Goal: Task Accomplishment & Management: Complete application form

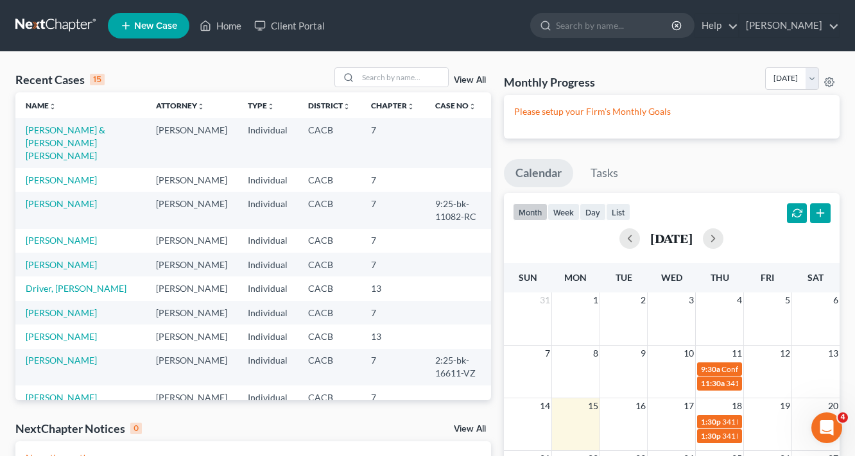
click at [152, 31] on link "New Case" at bounding box center [149, 26] width 82 height 26
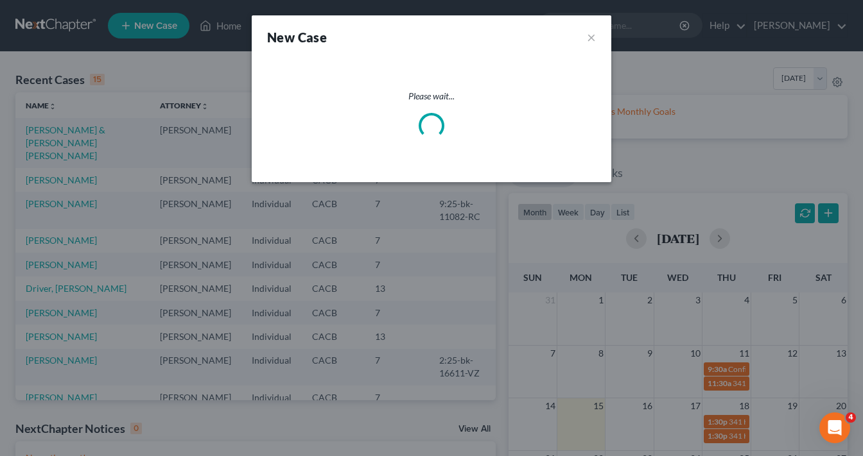
select select "7"
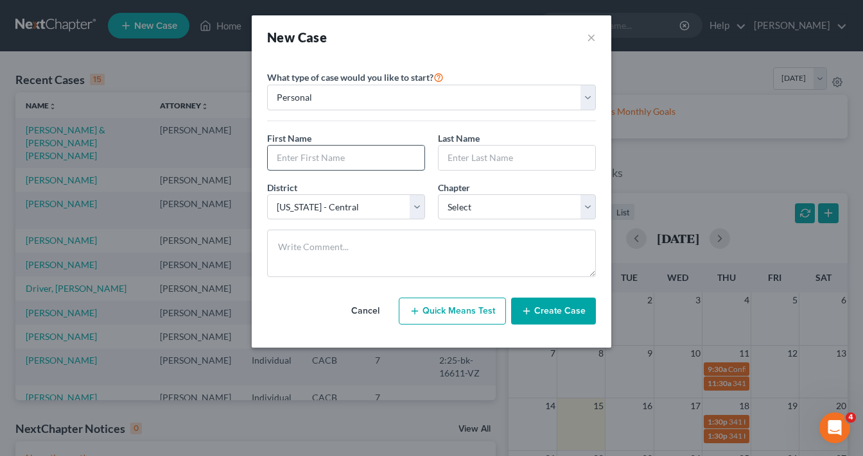
click at [338, 159] on input "text" at bounding box center [346, 158] width 157 height 24
type input "[PERSON_NAME]"
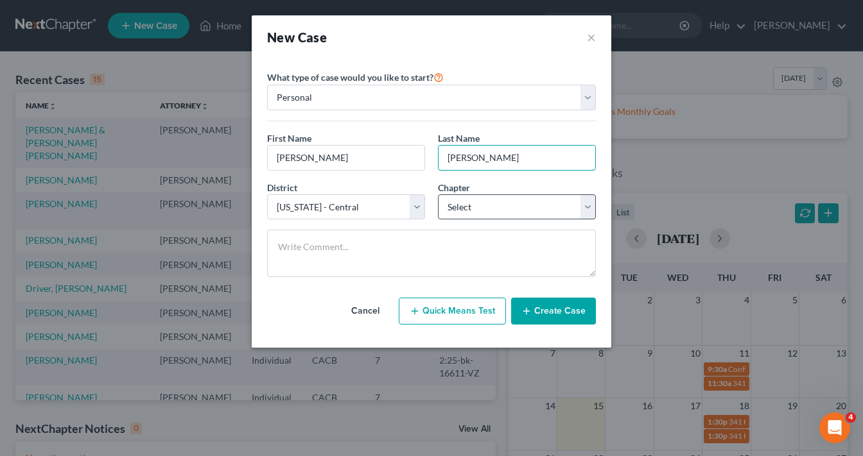
type input "[PERSON_NAME]"
click at [484, 207] on select "Select 7 11 12 13" at bounding box center [517, 207] width 158 height 26
click at [438, 194] on select "Select 7 11 12 13" at bounding box center [517, 207] width 158 height 26
click at [485, 210] on select "Select 7 11 12 13" at bounding box center [517, 207] width 158 height 26
select select "3"
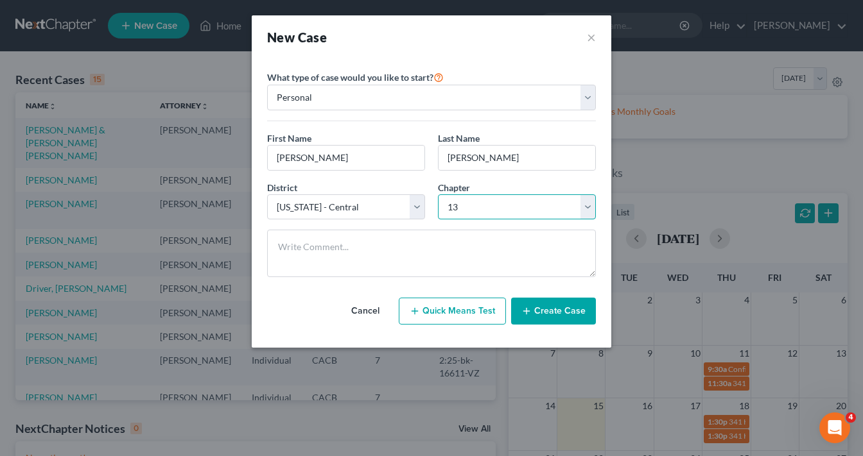
click at [438, 194] on select "Select 7 11 12 13" at bounding box center [517, 207] width 158 height 26
click at [553, 316] on button "Create Case" at bounding box center [553, 311] width 85 height 27
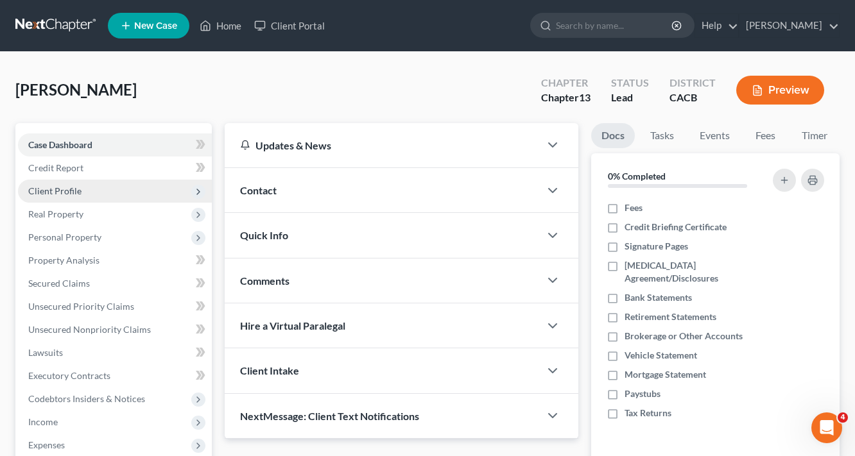
click at [53, 193] on span "Client Profile" at bounding box center [54, 191] width 53 height 11
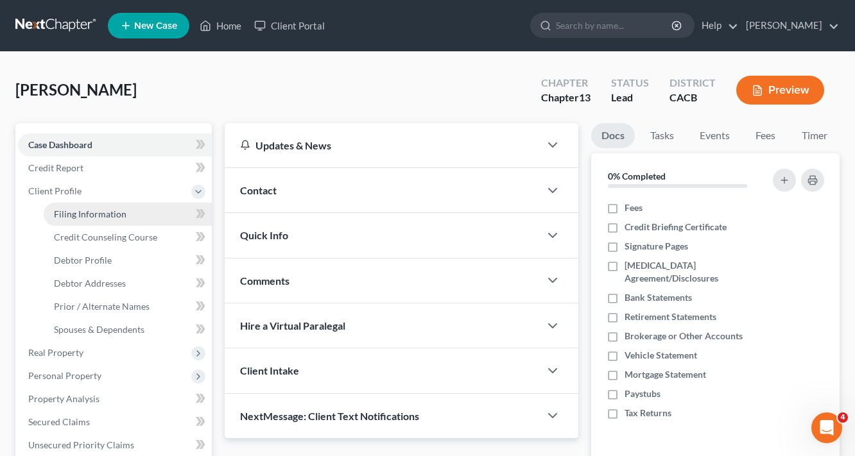
click at [103, 217] on span "Filing Information" at bounding box center [90, 214] width 73 height 11
select select "1"
select select "0"
select select "3"
select select "7"
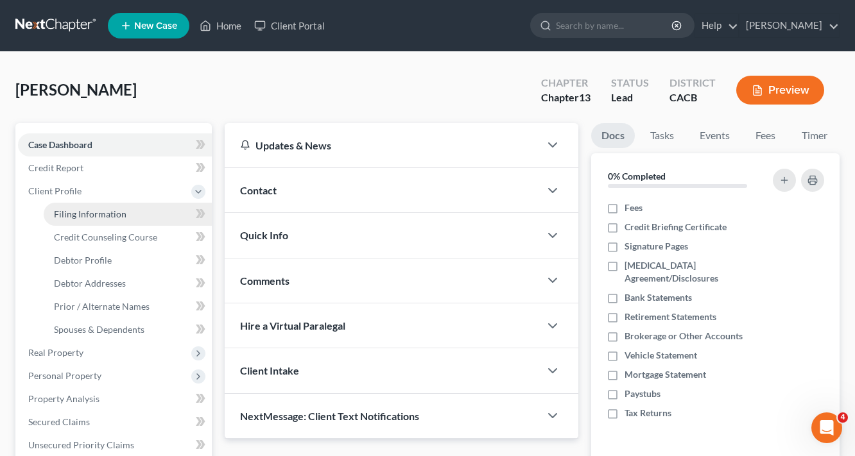
select select "4"
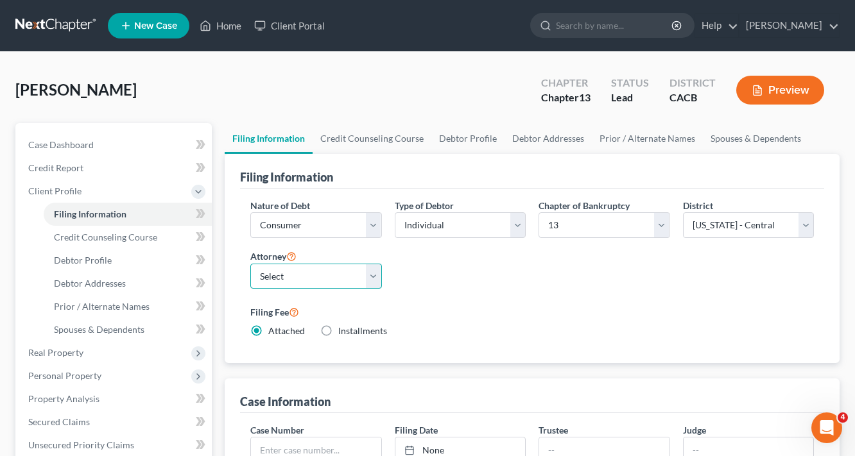
click at [304, 279] on select "Select [PERSON_NAME] - CACB" at bounding box center [316, 277] width 132 height 26
select select "0"
click at [250, 264] on select "Select [PERSON_NAME] - CACB" at bounding box center [316, 277] width 132 height 26
click at [589, 310] on label "Filing Fee" at bounding box center [532, 311] width 564 height 15
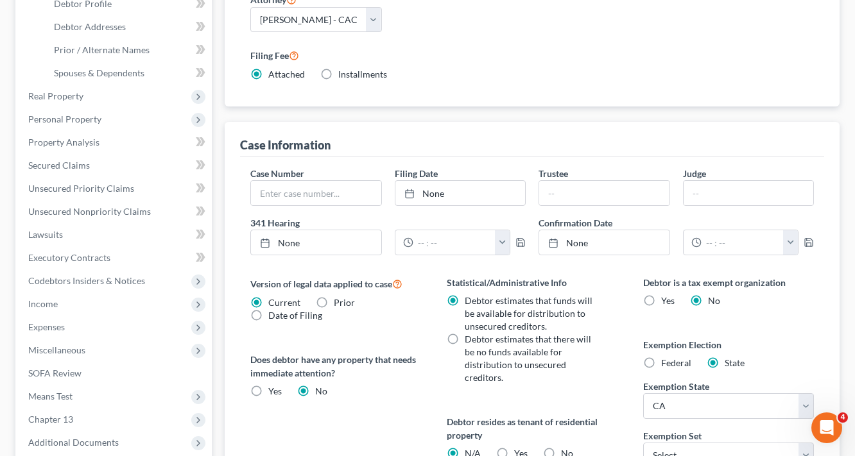
scroll to position [51, 0]
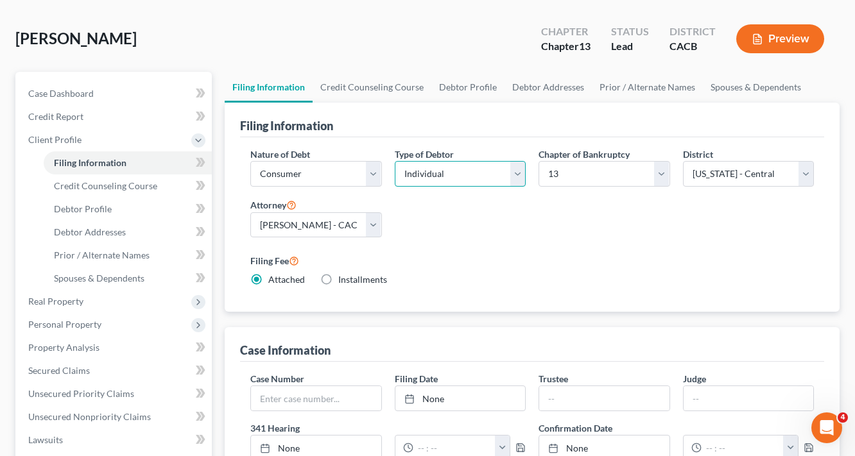
click at [454, 170] on select "Select Individual Joint" at bounding box center [461, 174] width 132 height 26
select select "1"
click at [395, 187] on select "Select Individual Joint" at bounding box center [461, 174] width 132 height 26
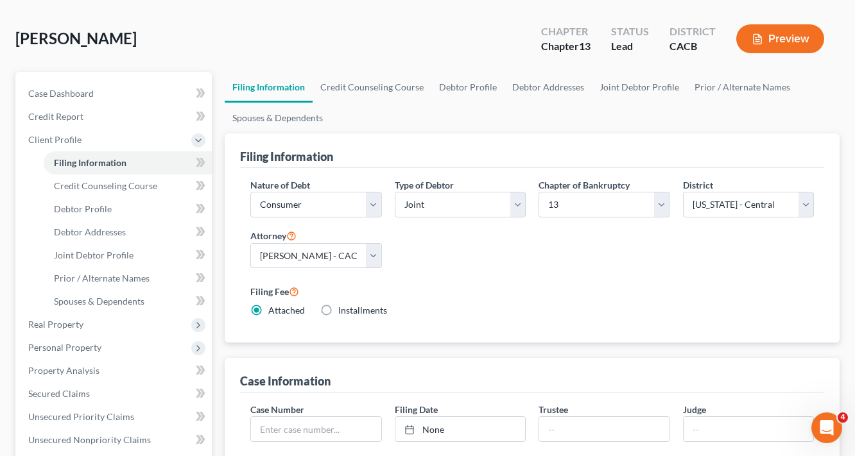
click at [582, 290] on label "Filing Fee" at bounding box center [532, 291] width 564 height 15
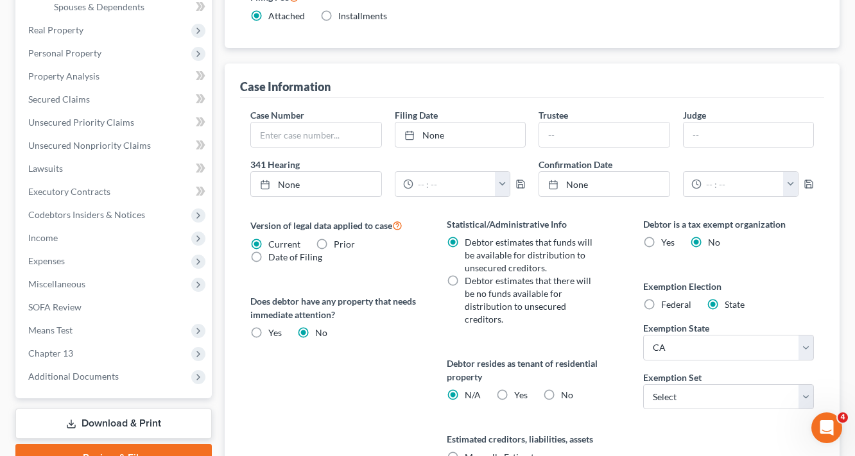
scroll to position [370, 0]
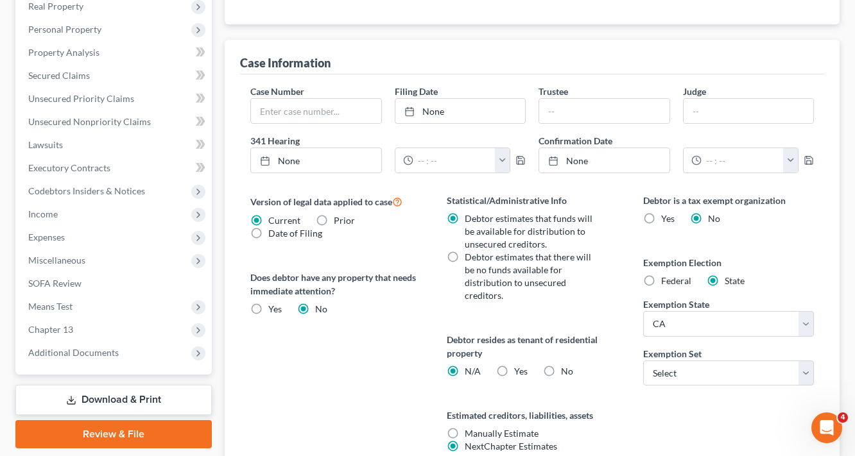
click at [561, 365] on label "No" at bounding box center [567, 371] width 12 height 13
click at [566, 365] on input "No" at bounding box center [570, 369] width 8 height 8
radio input "true"
radio input "false"
click at [687, 368] on select "Select 703 704" at bounding box center [728, 374] width 171 height 26
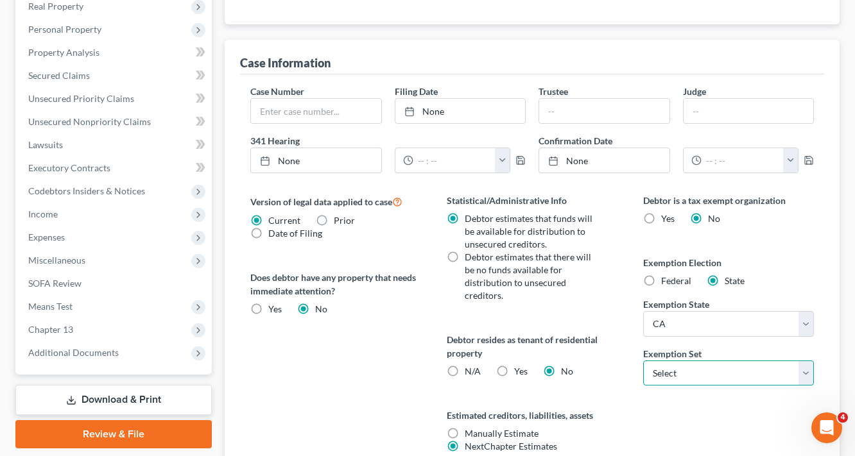
select select "1"
click at [643, 361] on select "Select 703 704" at bounding box center [728, 374] width 171 height 26
click at [683, 442] on div "Debtor is a tax exempt organization Yes No Exemption Election Federal State Exe…" at bounding box center [728, 339] width 196 height 290
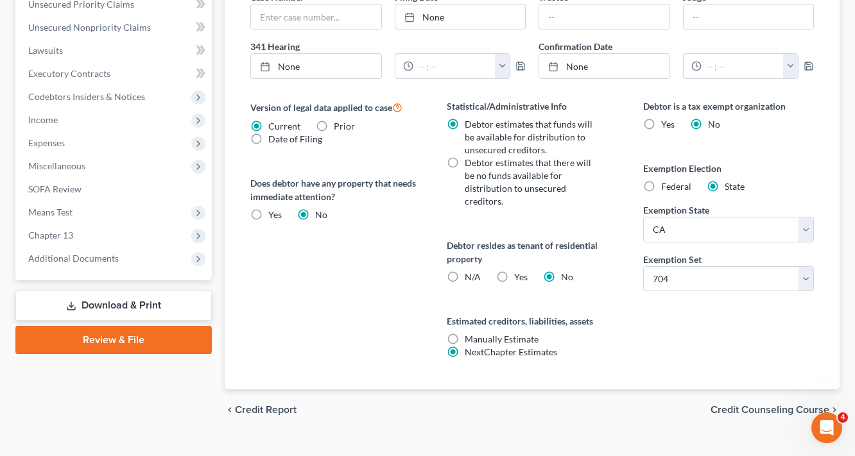
scroll to position [472, 0]
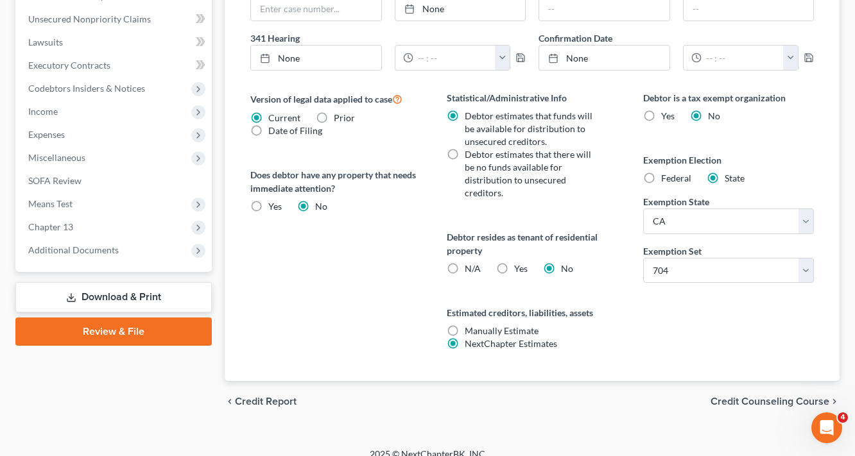
click at [772, 395] on div "chevron_left Credit Report Credit Counseling Course chevron_right" at bounding box center [532, 401] width 615 height 41
click at [782, 397] on span "Credit Counseling Course" at bounding box center [770, 402] width 119 height 10
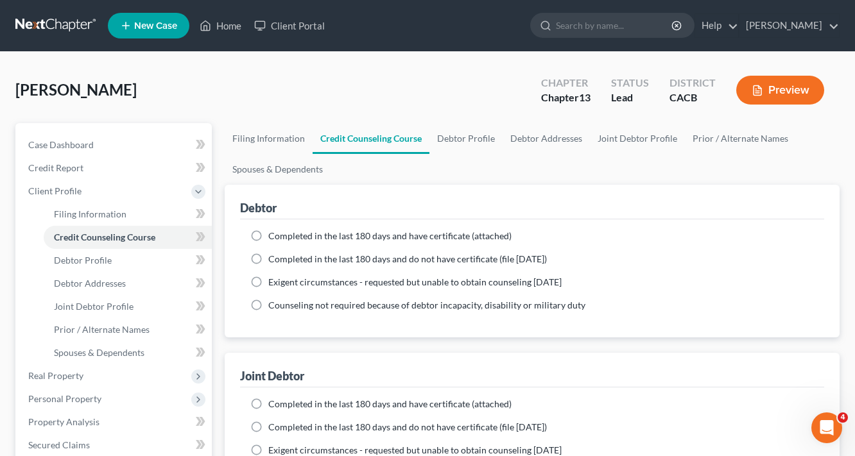
click at [384, 234] on span "Completed in the last 180 days and have certificate (attached)" at bounding box center [389, 235] width 243 height 11
click at [282, 234] on input "Completed in the last 180 days and have certificate (attached)" at bounding box center [277, 234] width 8 height 8
radio input "true"
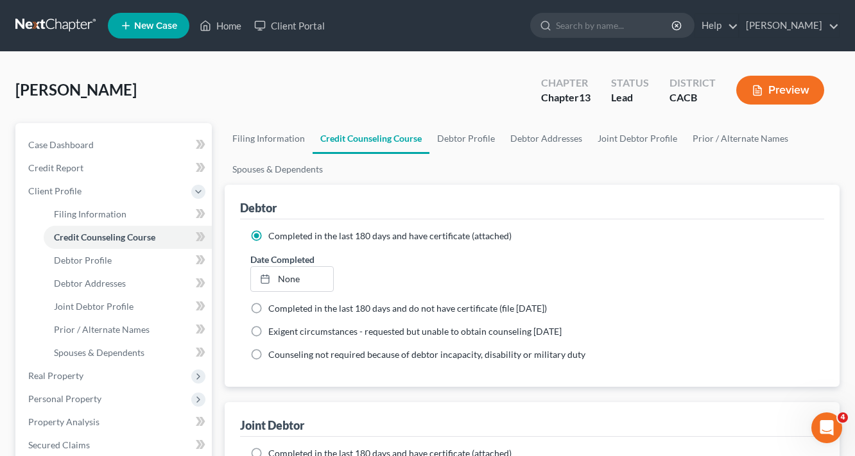
scroll to position [154, 0]
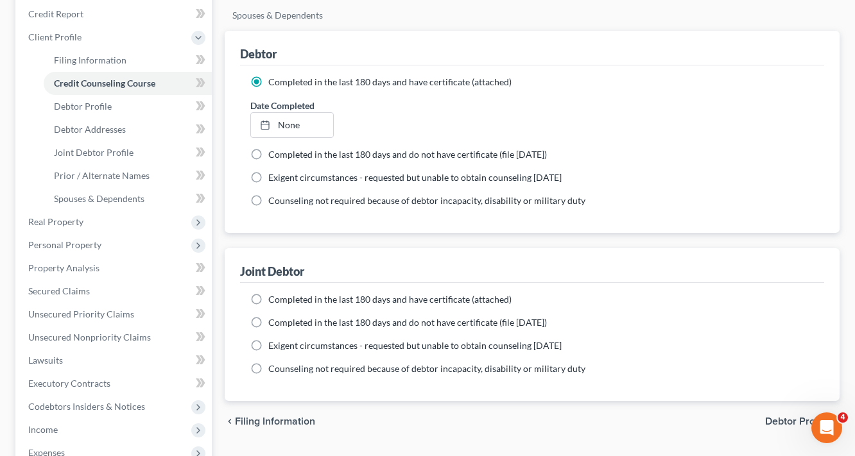
click at [327, 298] on span "Completed in the last 180 days and have certificate (attached)" at bounding box center [389, 299] width 243 height 11
click at [282, 298] on input "Completed in the last 180 days and have certificate (attached)" at bounding box center [277, 297] width 8 height 8
radio input "true"
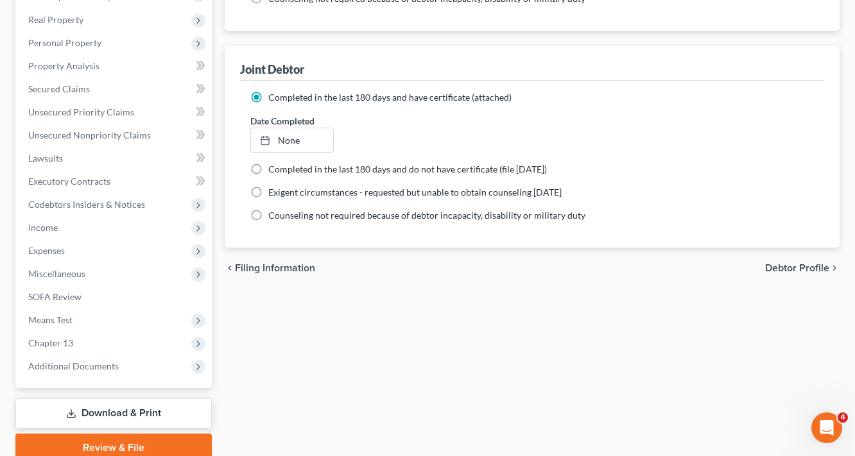
scroll to position [359, 0]
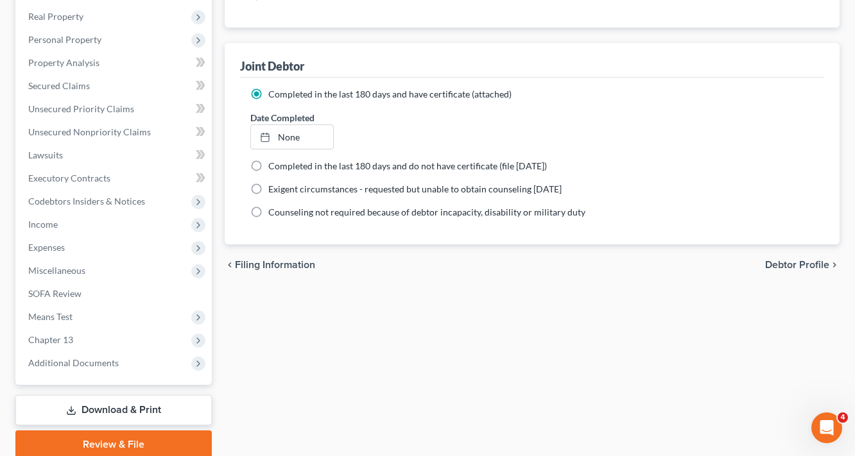
click at [795, 260] on span "Debtor Profile" at bounding box center [797, 265] width 64 height 10
select select "1"
select select "0"
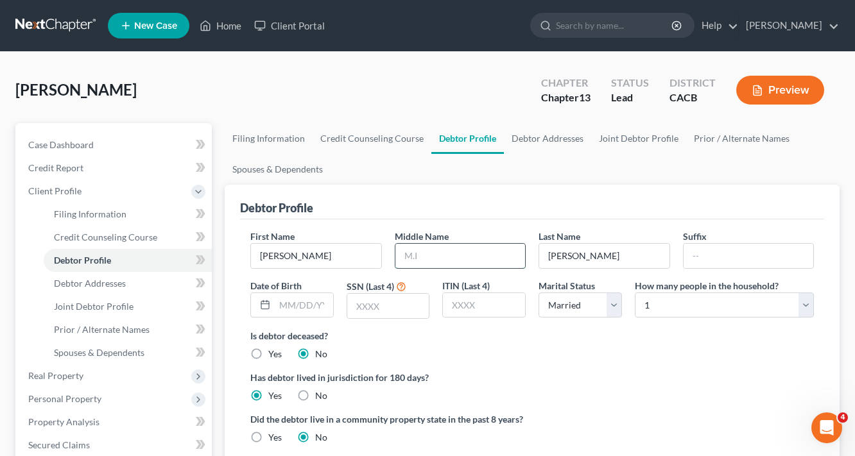
click at [427, 254] on input "text" at bounding box center [460, 256] width 130 height 24
type input "Le Dale"
click at [300, 302] on input "text" at bounding box center [304, 305] width 58 height 24
click at [315, 304] on input "[DATE]" at bounding box center [304, 305] width 58 height 24
type input "[DATE]"
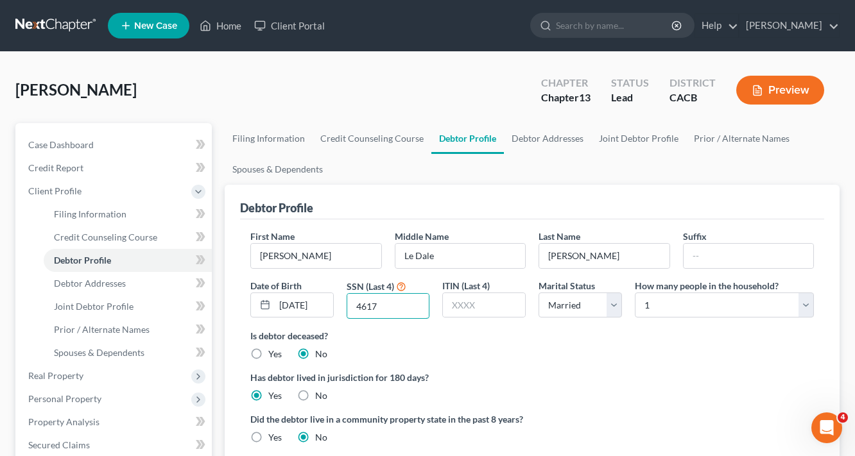
type input "4617"
click at [589, 371] on label "Has debtor lived in jurisdiction for 180 days?" at bounding box center [532, 377] width 564 height 13
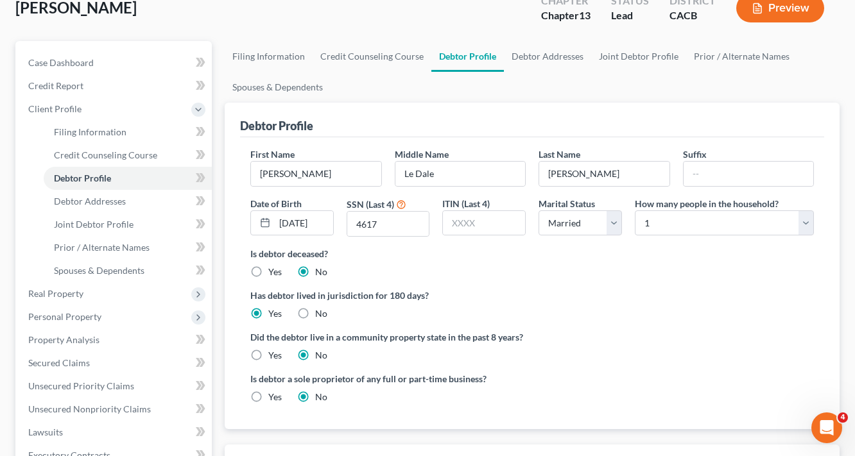
scroll to position [103, 0]
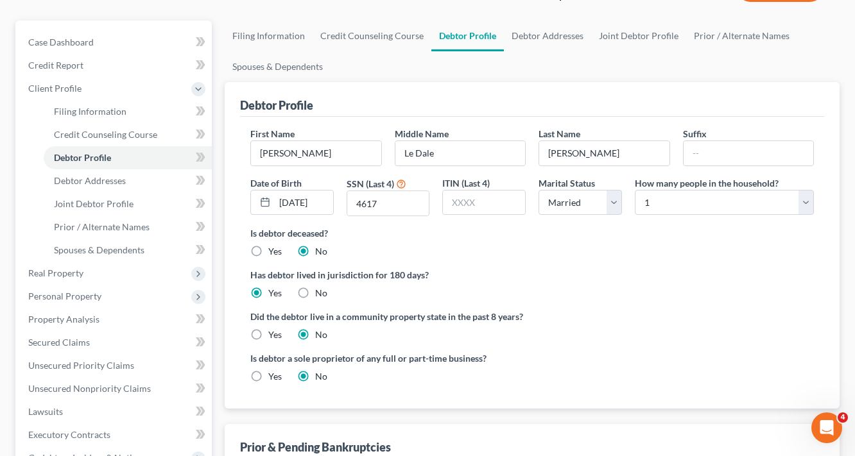
click at [268, 334] on label "Yes" at bounding box center [274, 335] width 13 height 13
click at [273, 334] on input "Yes" at bounding box center [277, 333] width 8 height 8
radio input "true"
radio input "false"
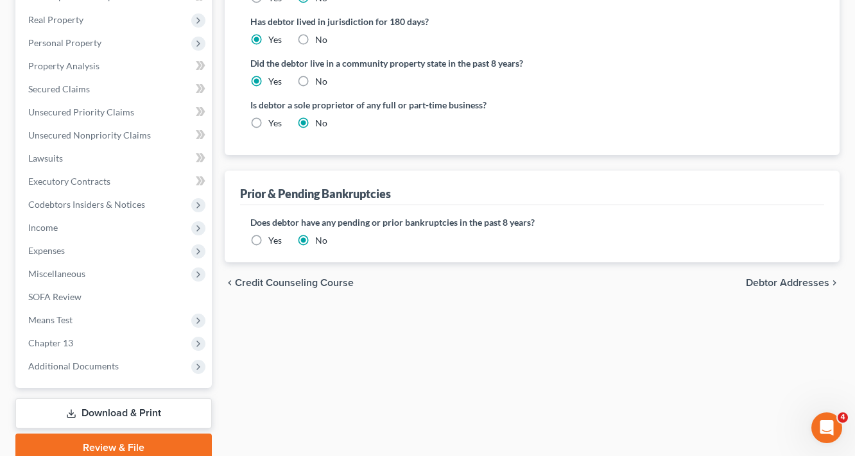
scroll to position [359, 0]
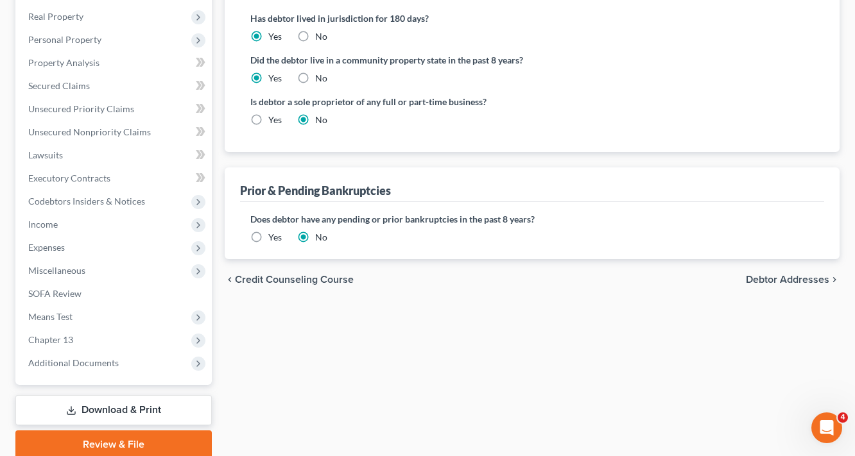
click at [824, 276] on span "Debtor Addresses" at bounding box center [787, 280] width 83 height 10
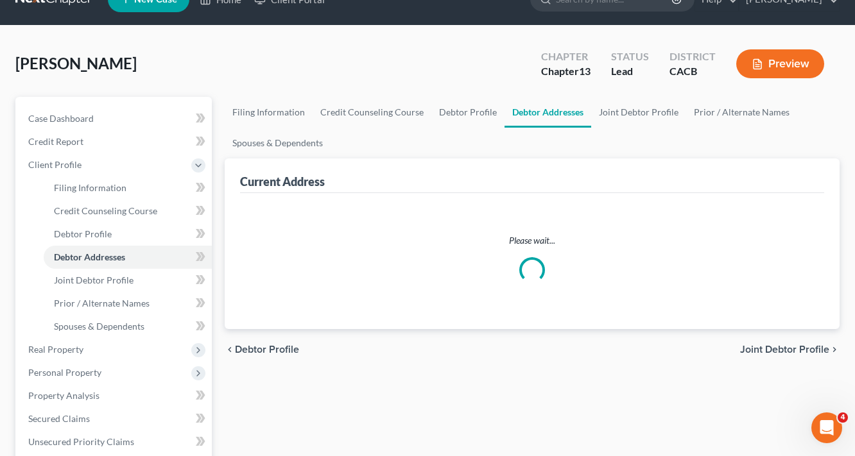
select select "0"
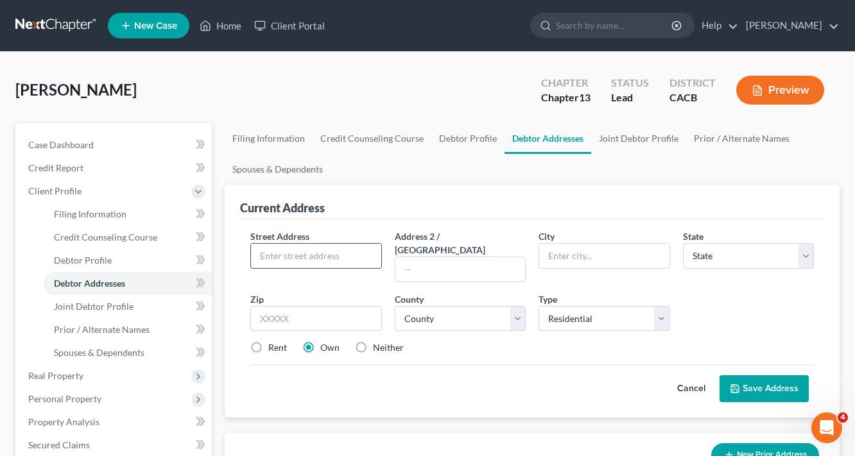
click at [314, 261] on input "text" at bounding box center [316, 256] width 130 height 24
type input "[STREET_ADDRESS]"
click at [373, 306] on input "text" at bounding box center [316, 319] width 132 height 26
type input "90064"
type input "[GEOGRAPHIC_DATA]"
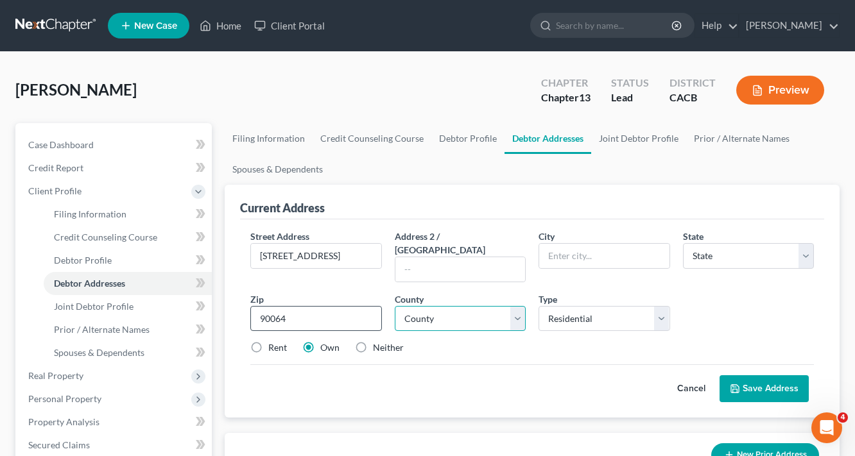
select select "4"
click at [469, 306] on select "County" at bounding box center [461, 319] width 132 height 26
select select "18"
click at [395, 306] on select "County [GEOGRAPHIC_DATA] [GEOGRAPHIC_DATA] [GEOGRAPHIC_DATA] [GEOGRAPHIC_DATA] …" at bounding box center [461, 319] width 132 height 26
click at [773, 380] on button "Save Address" at bounding box center [764, 388] width 89 height 27
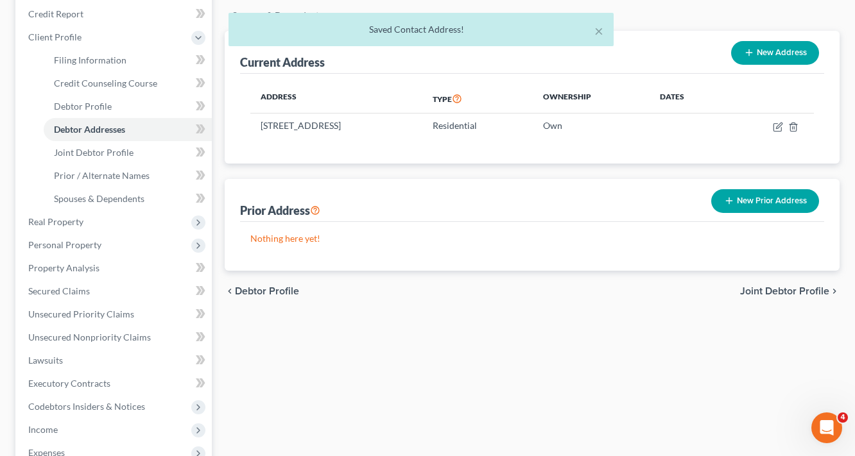
click at [769, 289] on span "Joint Debtor Profile" at bounding box center [784, 291] width 89 height 10
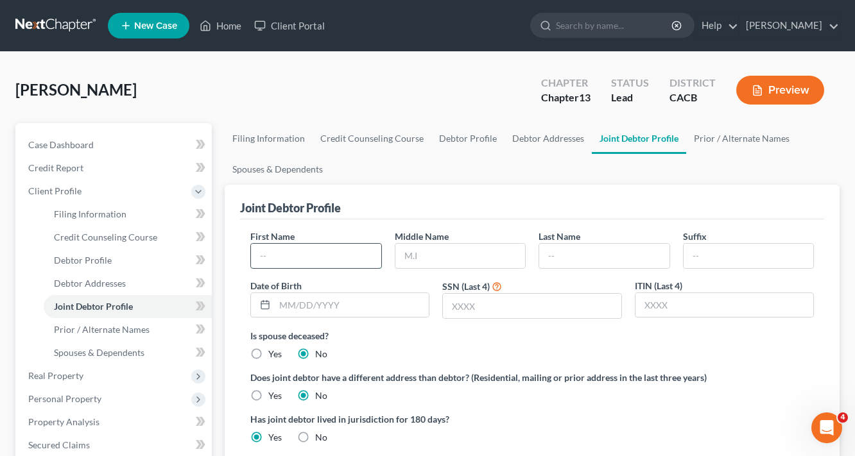
click at [315, 257] on input "text" at bounding box center [316, 256] width 130 height 24
type input "[PERSON_NAME]"
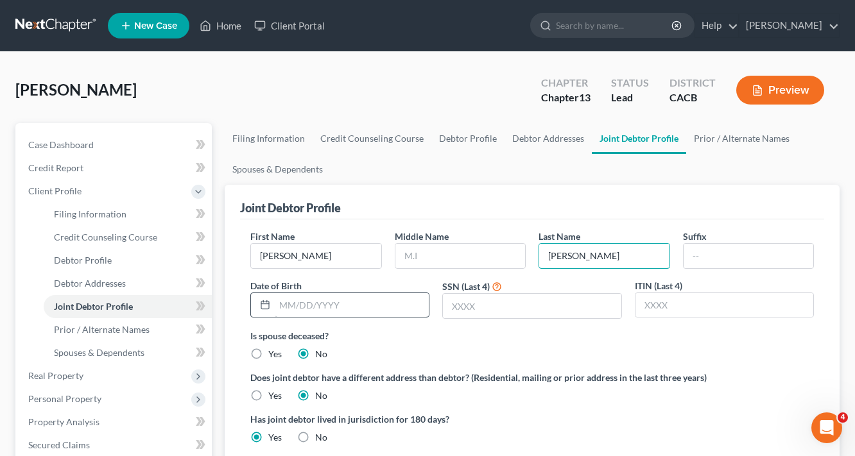
type input "[PERSON_NAME]"
click at [337, 309] on input "text" at bounding box center [352, 305] width 154 height 24
type input "[DATE]"
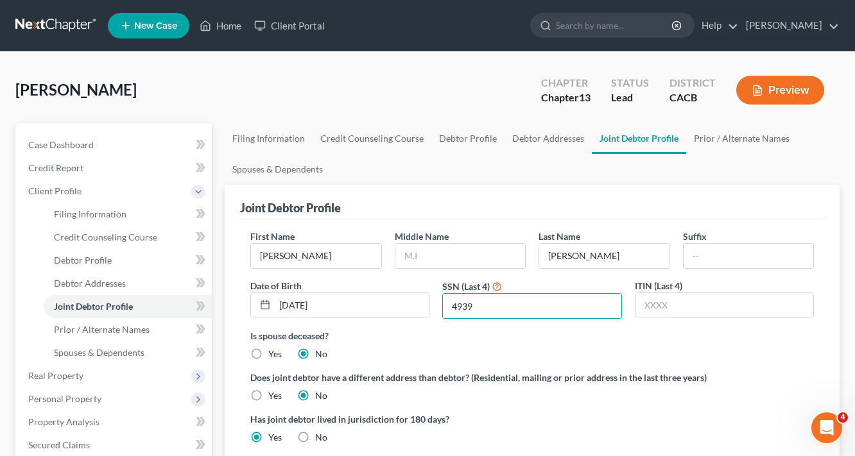
type input "4939"
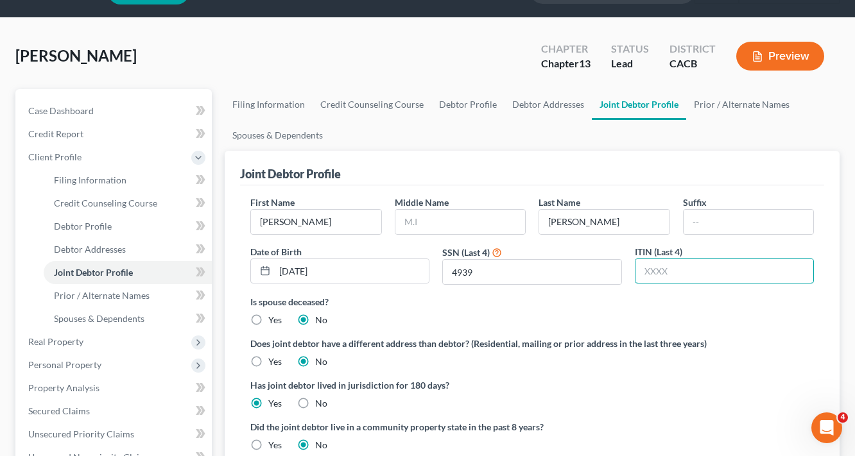
scroll to position [103, 0]
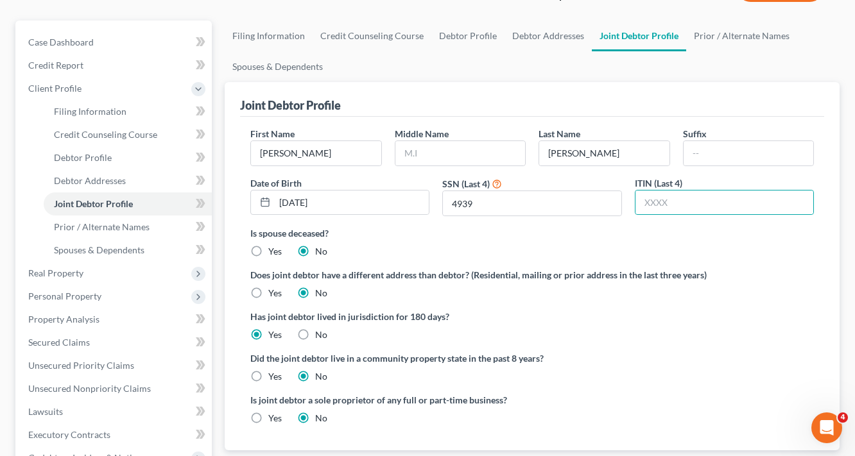
click at [268, 373] on label "Yes" at bounding box center [274, 376] width 13 height 13
click at [273, 373] on input "Yes" at bounding box center [277, 374] width 8 height 8
radio input "true"
radio input "false"
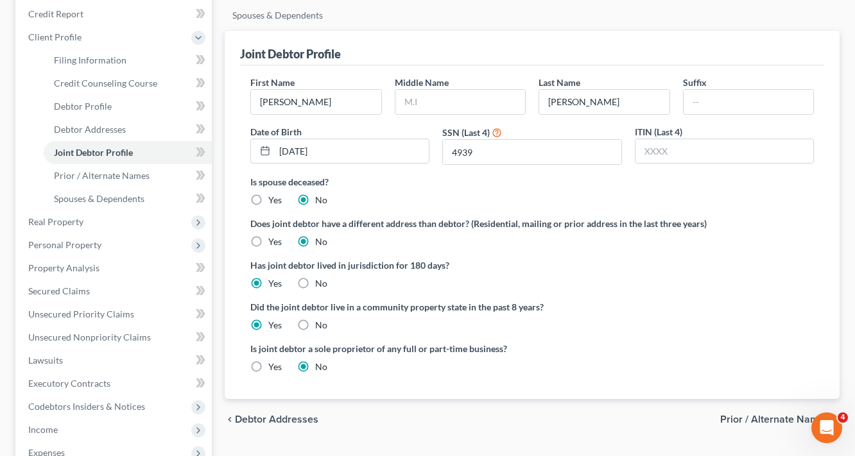
click at [765, 418] on span "Prior / Alternate Names" at bounding box center [774, 420] width 109 height 10
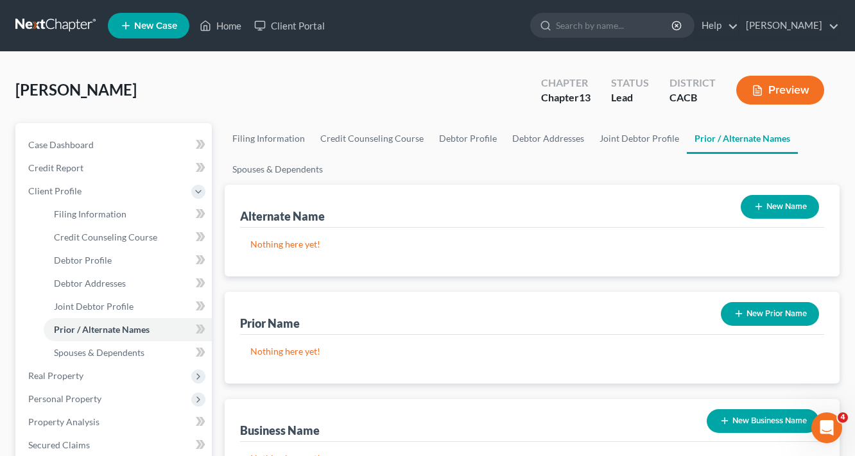
click at [791, 208] on button "New Name" at bounding box center [780, 207] width 78 height 24
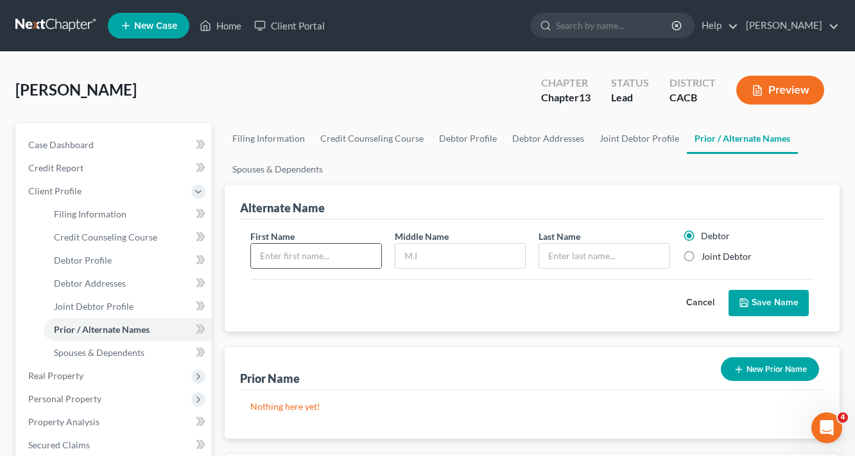
click at [331, 257] on input "text" at bounding box center [316, 256] width 130 height 24
type input "[PERSON_NAME]"
click at [709, 259] on label "Joint Debtor" at bounding box center [726, 256] width 51 height 13
click at [709, 259] on input "Joint Debtor" at bounding box center [710, 254] width 8 height 8
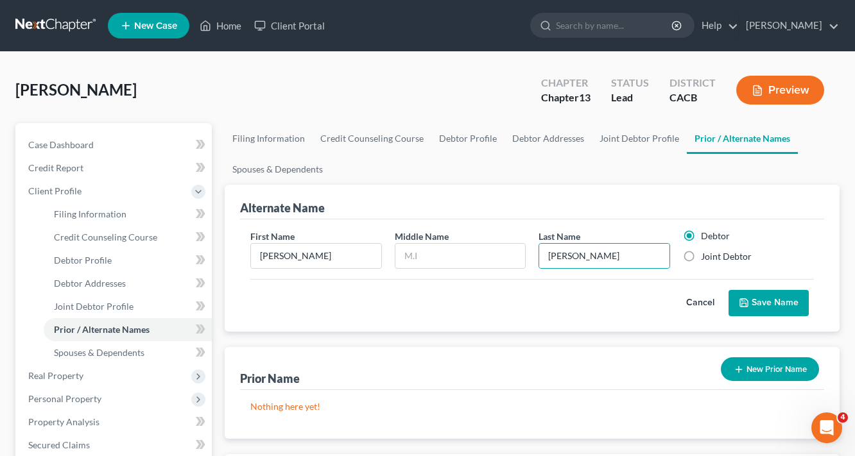
radio input "true"
radio input "false"
click at [746, 293] on button "Save Name" at bounding box center [769, 303] width 80 height 27
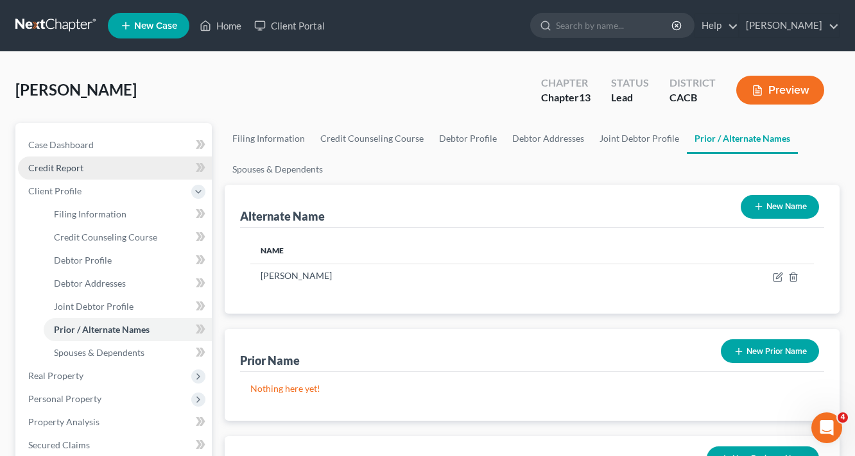
click at [58, 164] on span "Credit Report" at bounding box center [55, 167] width 55 height 11
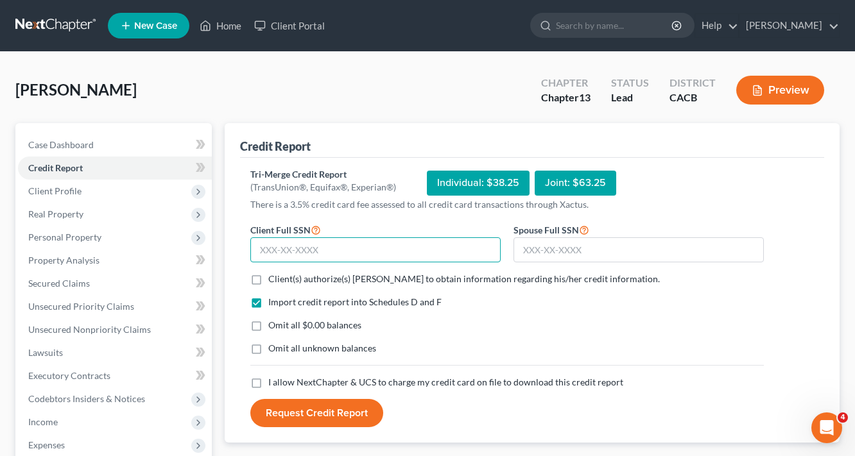
click at [348, 248] on input "text" at bounding box center [375, 250] width 250 height 26
type input "449-43-4617"
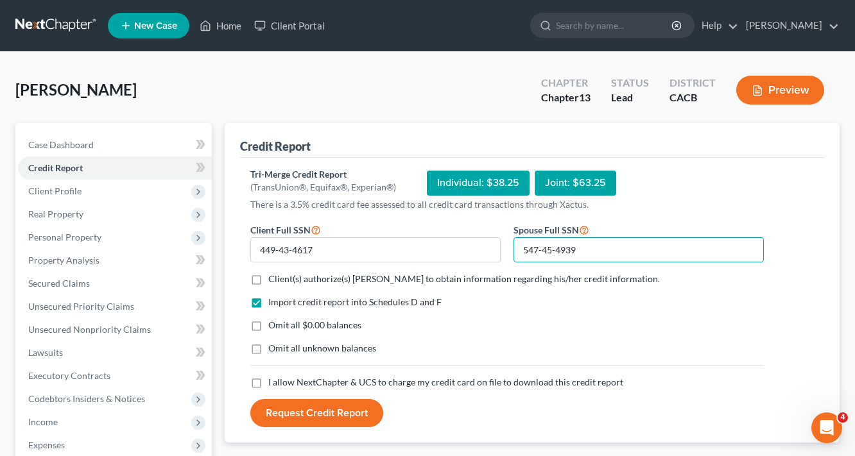
type input "547-45-4939"
click at [268, 280] on label "Client(s) authorize(s) [PERSON_NAME] to obtain information regarding his/her cr…" at bounding box center [464, 279] width 392 height 13
click at [273, 280] on input "Client(s) authorize(s) [PERSON_NAME] to obtain information regarding his/her cr…" at bounding box center [277, 277] width 8 height 8
checkbox input "true"
click at [268, 329] on label "Omit all $0.00 balances" at bounding box center [314, 325] width 93 height 13
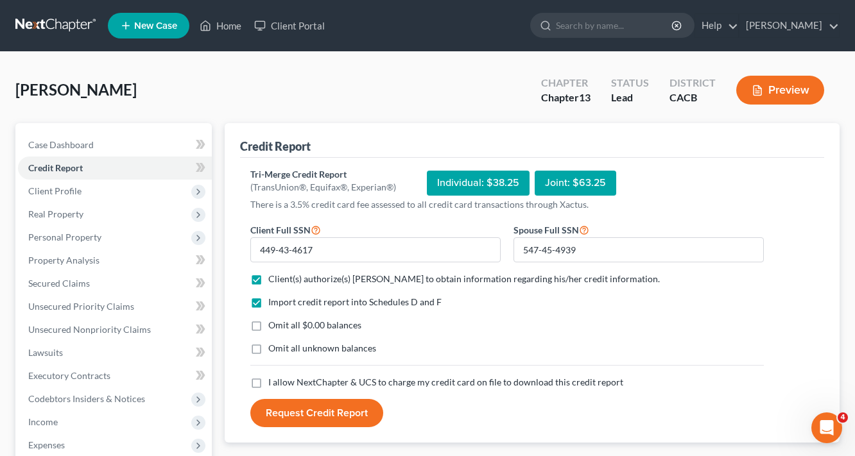
click at [273, 327] on input "Omit all $0.00 balances" at bounding box center [277, 323] width 8 height 8
checkbox input "true"
click at [268, 352] on label "Omit all unknown balances" at bounding box center [322, 348] width 108 height 13
click at [273, 350] on input "Omit all unknown balances" at bounding box center [277, 346] width 8 height 8
checkbox input "true"
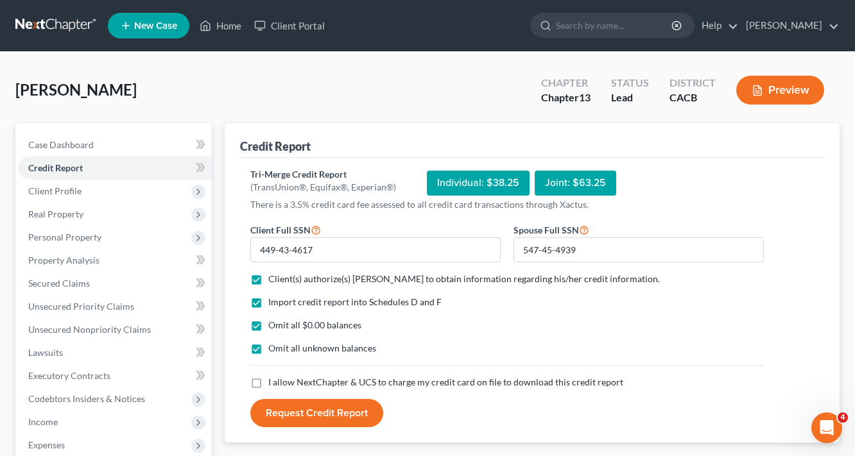
click at [268, 383] on label "I allow NextChapter & UCS to charge my credit card on file to download this cre…" at bounding box center [445, 382] width 355 height 13
click at [273, 383] on input "I allow NextChapter & UCS to charge my credit card on file to download this cre…" at bounding box center [277, 380] width 8 height 8
checkbox input "true"
click at [315, 411] on button "Request Credit Report" at bounding box center [316, 413] width 133 height 28
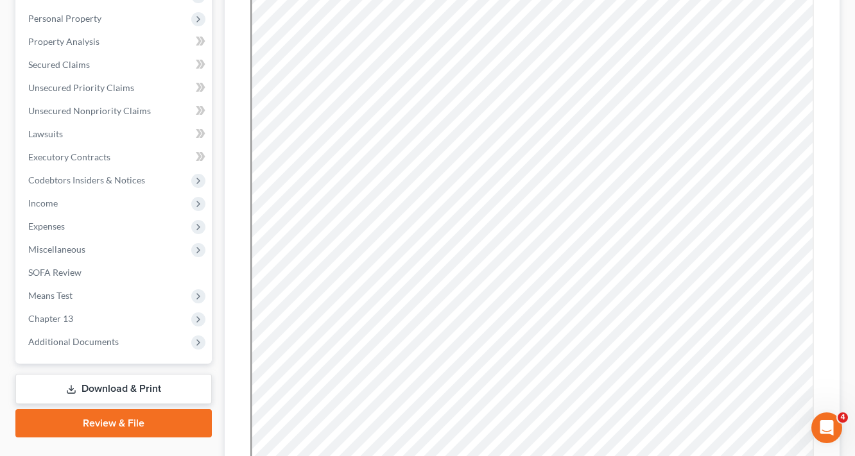
scroll to position [308, 0]
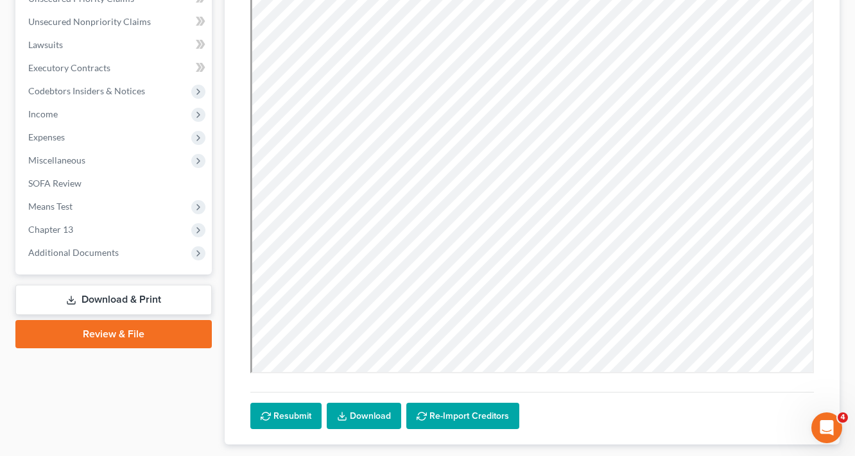
click at [129, 293] on link "Download & Print" at bounding box center [113, 300] width 196 height 30
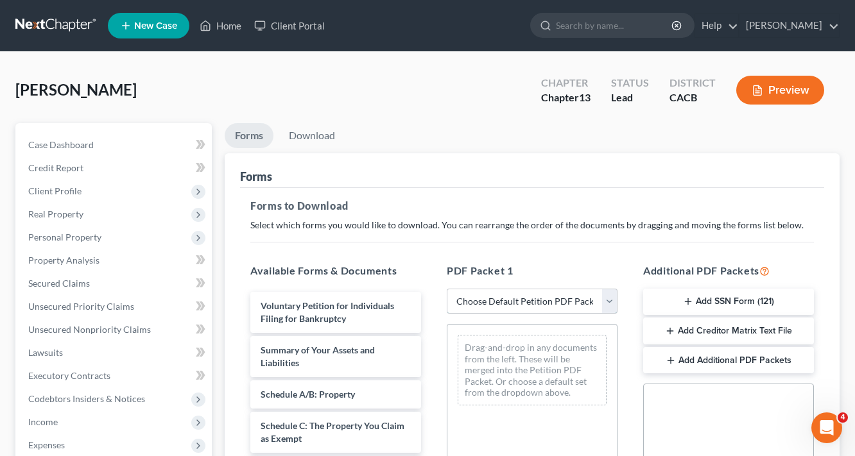
click at [531, 301] on select "Choose Default Petition PDF Packet Complete Bankruptcy Petition (all forms and …" at bounding box center [532, 302] width 171 height 26
click at [767, 190] on div "Forms to Download Select which forms you would like to download. You can rearra…" at bounding box center [532, 445] width 584 height 515
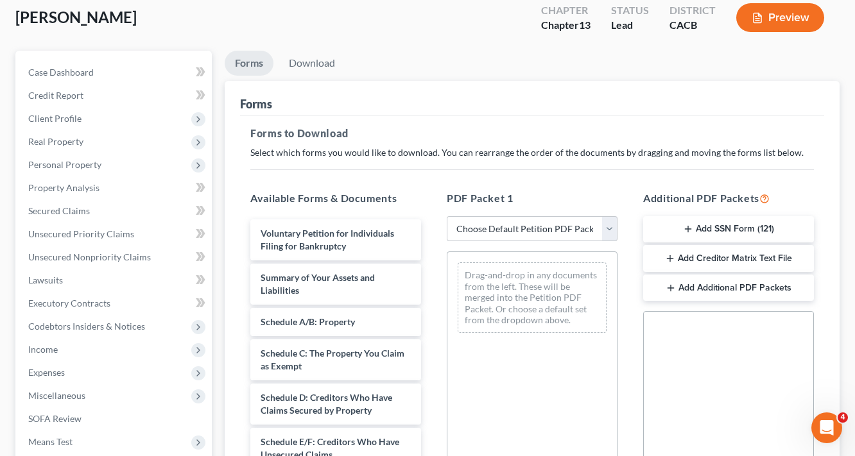
scroll to position [205, 0]
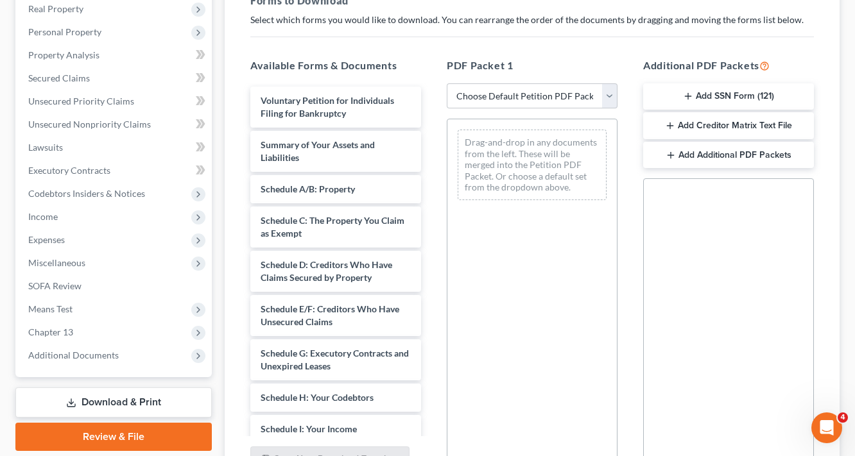
click at [734, 95] on button "Add SSN Form (121)" at bounding box center [728, 96] width 171 height 27
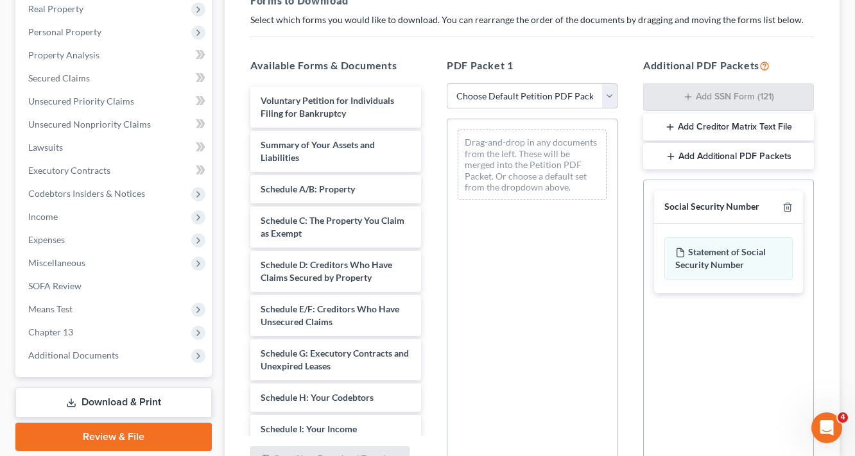
click at [431, 233] on div "Voluntary Petition for Individuals Filing for Bankruptcy Summary of Your Assets…" at bounding box center [335, 423] width 191 height 673
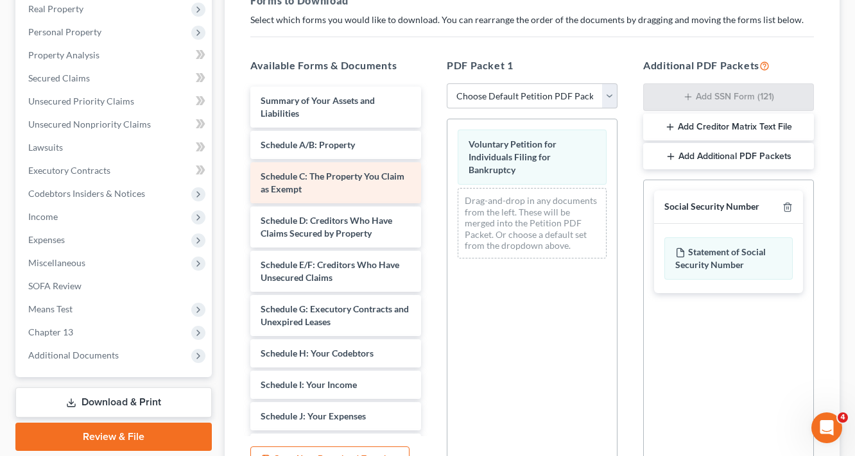
scroll to position [154, 0]
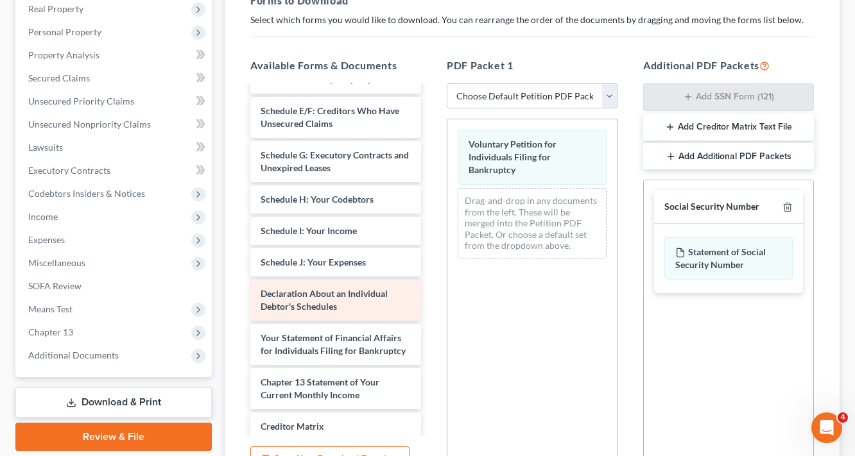
click at [431, 259] on div "Summary of Your Assets and Liabilities Schedule A/B: Property Schedule C: The P…" at bounding box center [335, 247] width 191 height 628
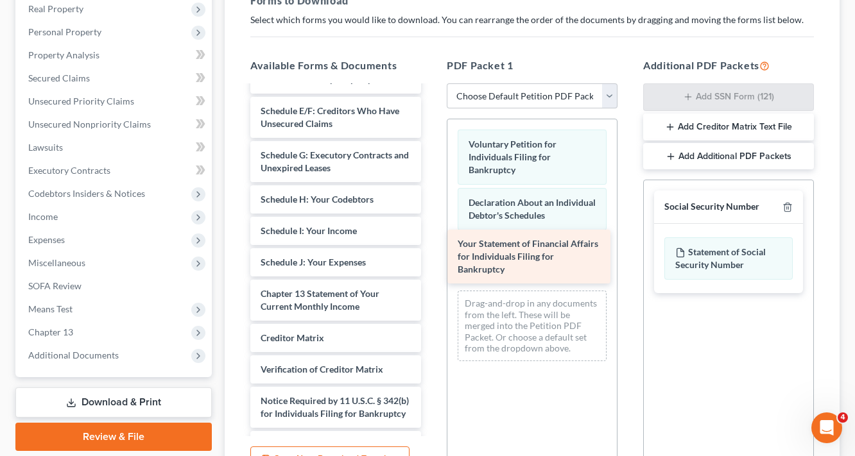
drag, startPoint x: 313, startPoint y: 288, endPoint x: 498, endPoint y: 241, distance: 191.5
click at [431, 240] on div "Your Statement of Financial Affairs for Individuals Filing for Bankruptcy Summa…" at bounding box center [335, 203] width 191 height 540
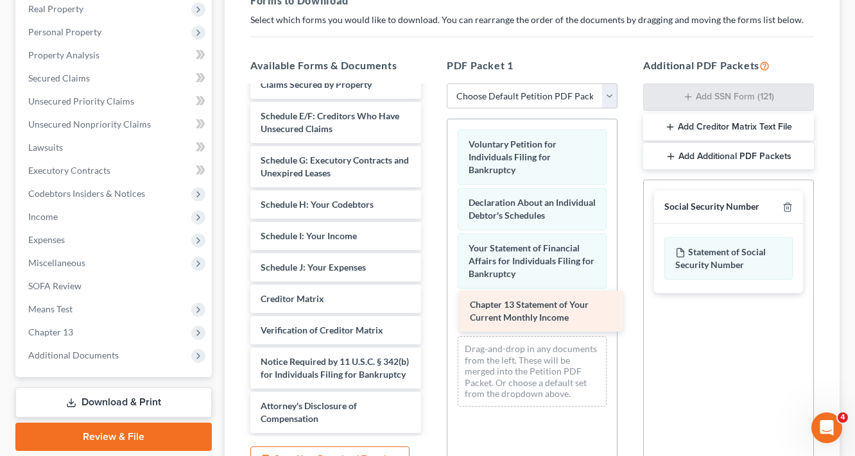
drag, startPoint x: 320, startPoint y: 297, endPoint x: 535, endPoint y: 313, distance: 215.6
click at [431, 313] on div "Chapter 13 Statement of Your Current Monthly Income Summary of Your Assets and …" at bounding box center [335, 186] width 191 height 496
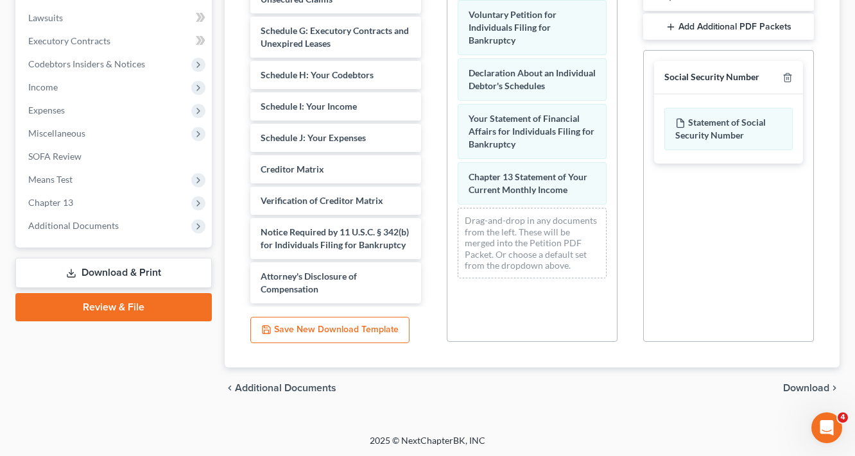
click at [798, 385] on span "Download" at bounding box center [806, 388] width 46 height 10
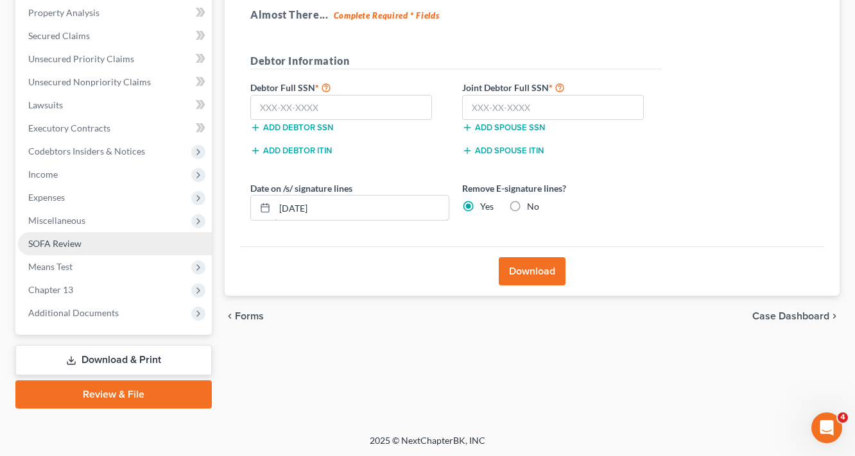
drag, startPoint x: 363, startPoint y: 216, endPoint x: 166, endPoint y: 232, distance: 197.1
click at [166, 234] on div "Petition Navigation Case Dashboard Payments Invoices Payments Payments Credit R…" at bounding box center [427, 141] width 837 height 533
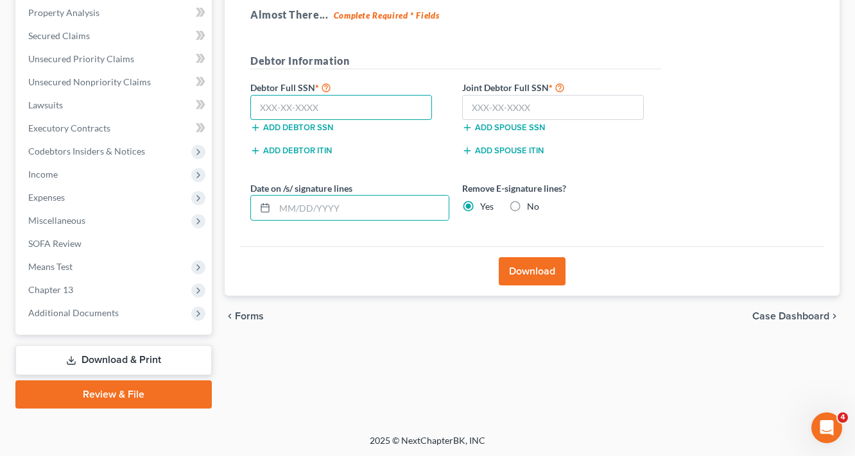
click at [353, 103] on input "text" at bounding box center [341, 108] width 182 height 26
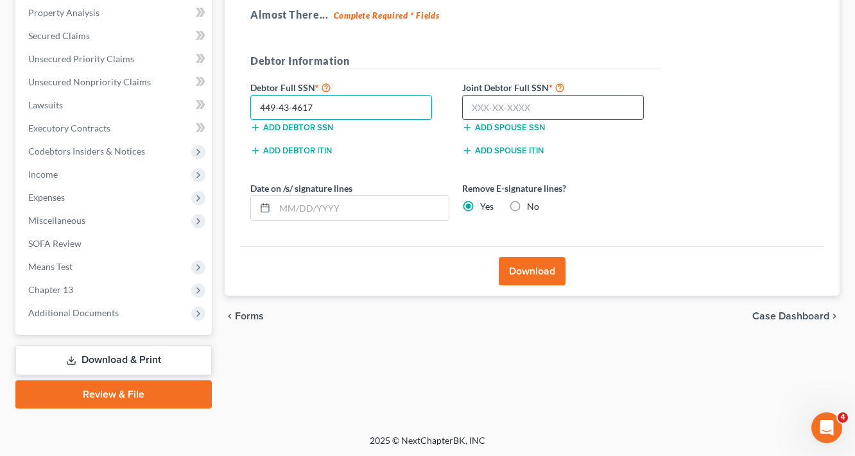
type input "449-43-4617"
click at [560, 110] on input "text" at bounding box center [553, 108] width 182 height 26
type input "547-45-4939"
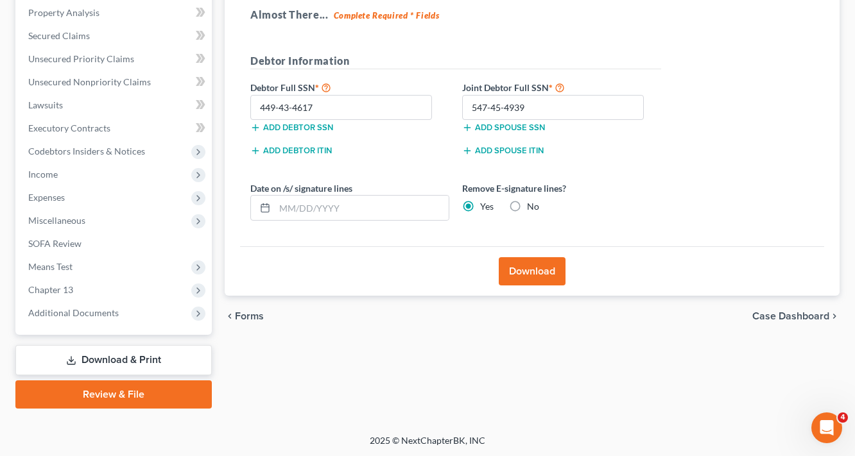
click at [541, 270] on button "Download" at bounding box center [532, 271] width 67 height 28
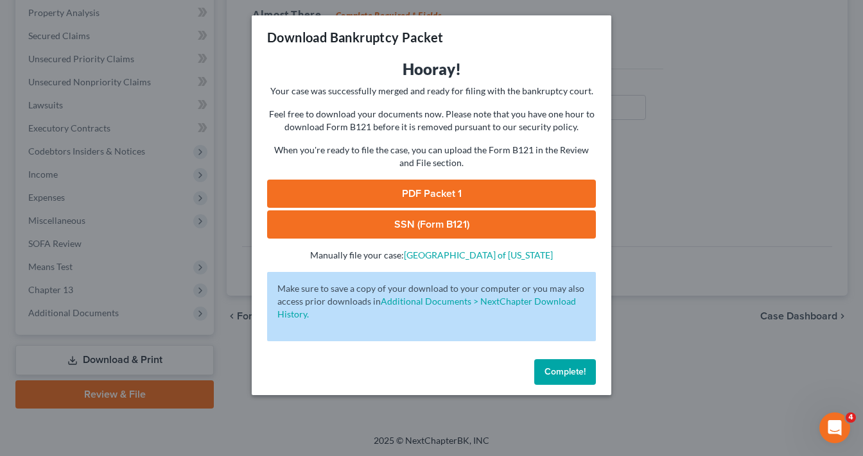
click at [447, 224] on link "SSN (Form B121)" at bounding box center [431, 225] width 329 height 28
click at [503, 191] on link "PDF Packet 1" at bounding box center [431, 194] width 329 height 28
